Goal: Information Seeking & Learning: Learn about a topic

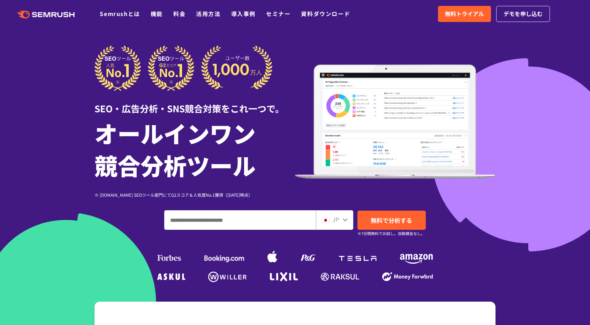
click at [342, 222] on icon at bounding box center [345, 220] width 6 height 6
click at [344, 221] on icon at bounding box center [345, 220] width 6 height 6
click at [301, 219] on input "ドメイン、キーワードまたはURLを入力してください" at bounding box center [240, 220] width 151 height 19
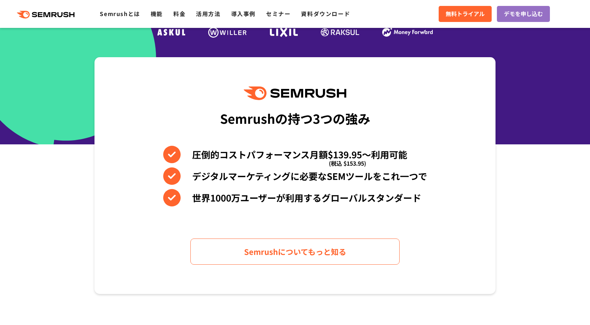
scroll to position [279, 0]
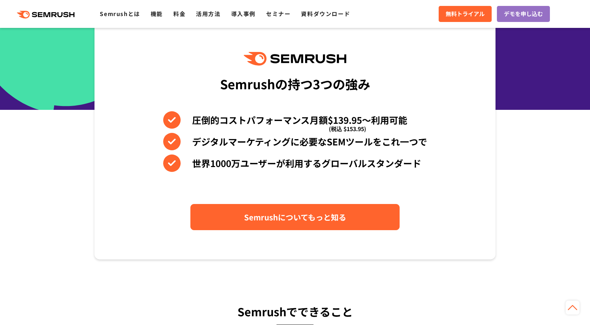
click at [301, 219] on span "Semrushについてもっと知る" at bounding box center [295, 217] width 102 height 12
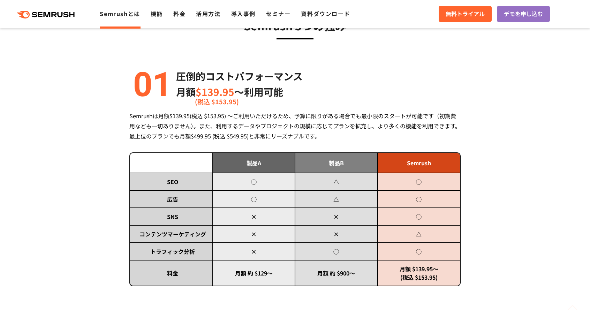
scroll to position [279, 0]
